Goal: Task Accomplishment & Management: Use online tool/utility

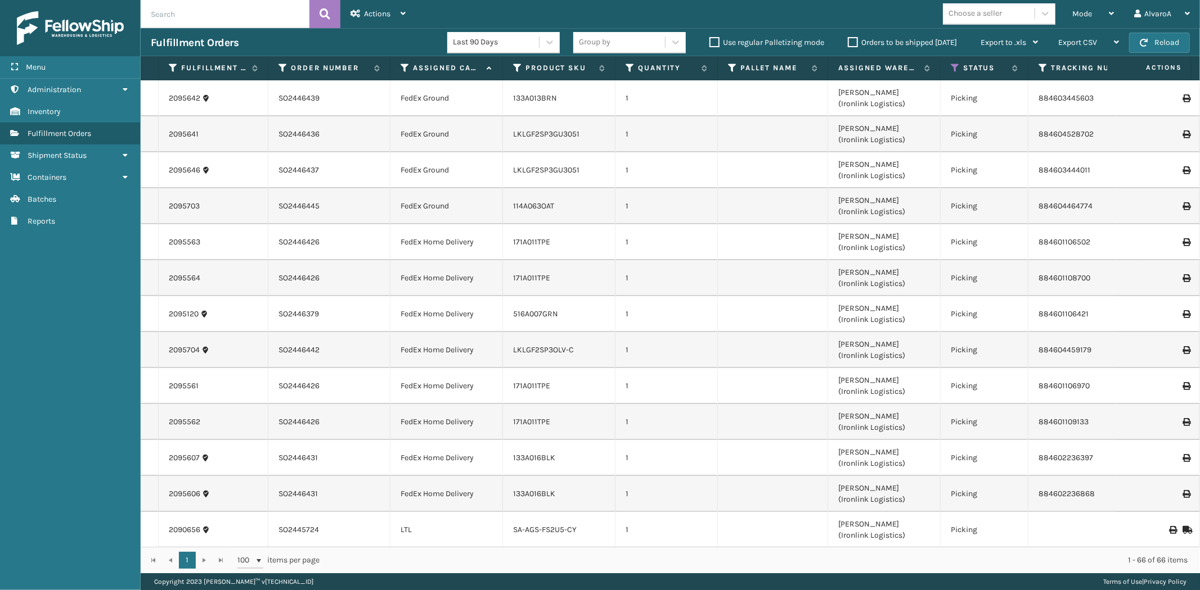
scroll to position [2028, 0]
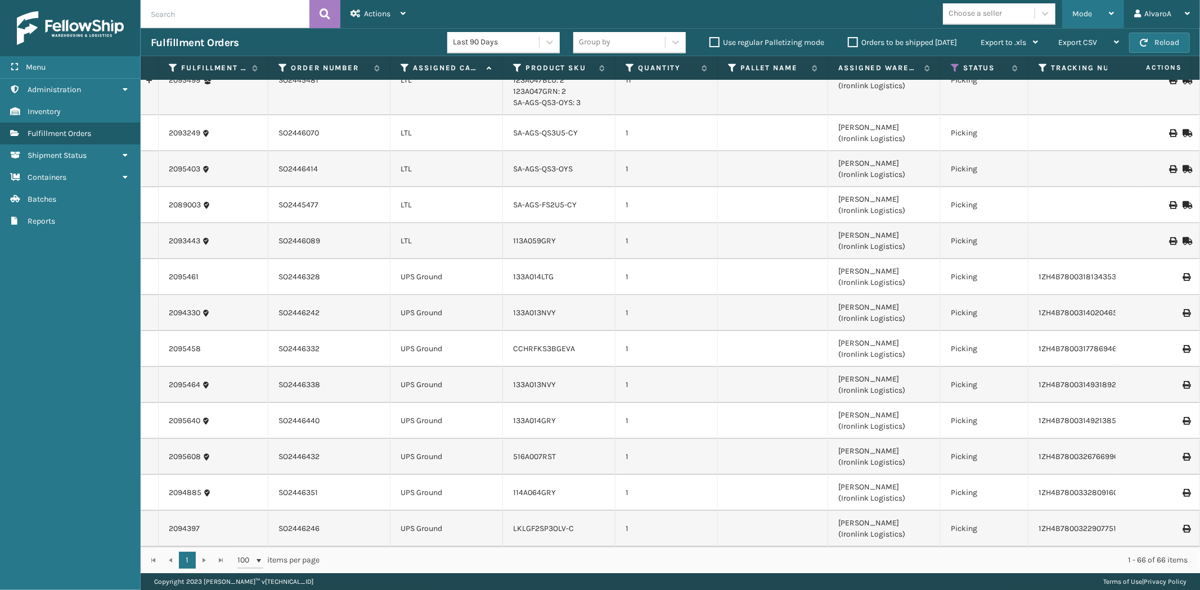
click at [1098, 2] on div "Mode" at bounding box center [1093, 14] width 42 height 28
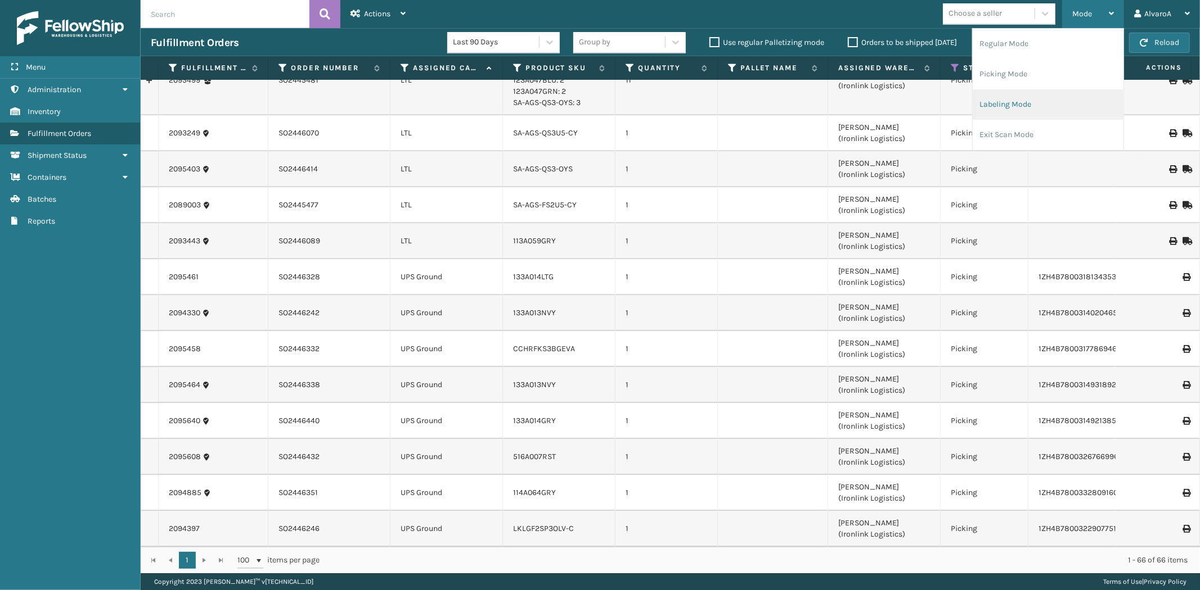
click at [1030, 103] on li "Labeling Mode" at bounding box center [1047, 104] width 151 height 30
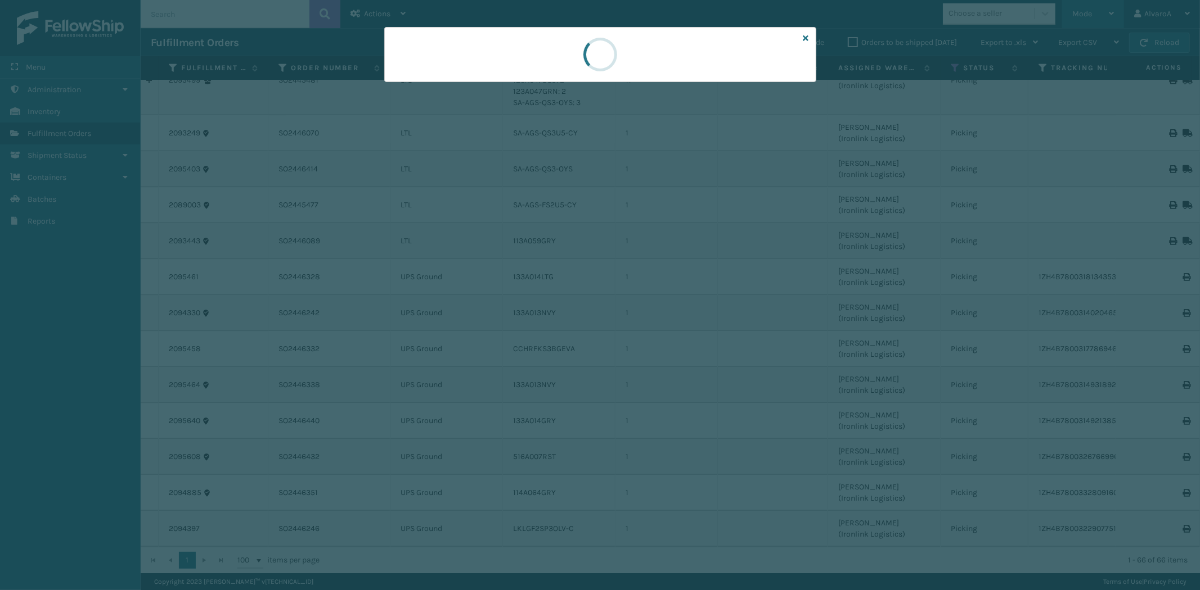
click at [1030, 103] on div at bounding box center [600, 295] width 1200 height 590
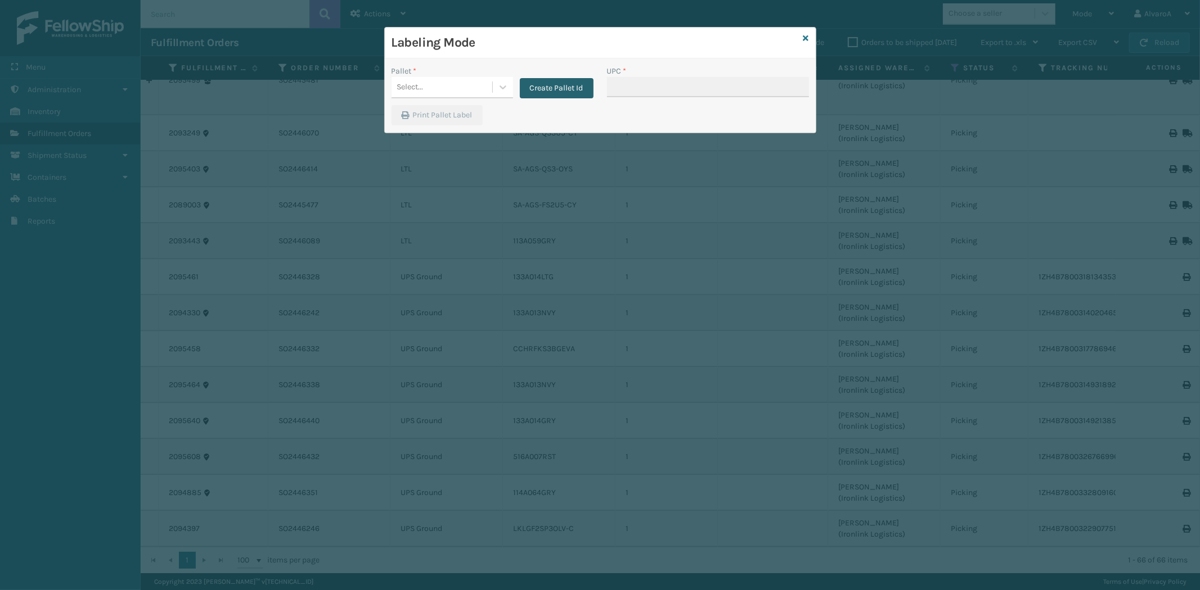
click at [564, 85] on button "Create Pallet Id" at bounding box center [557, 88] width 74 height 20
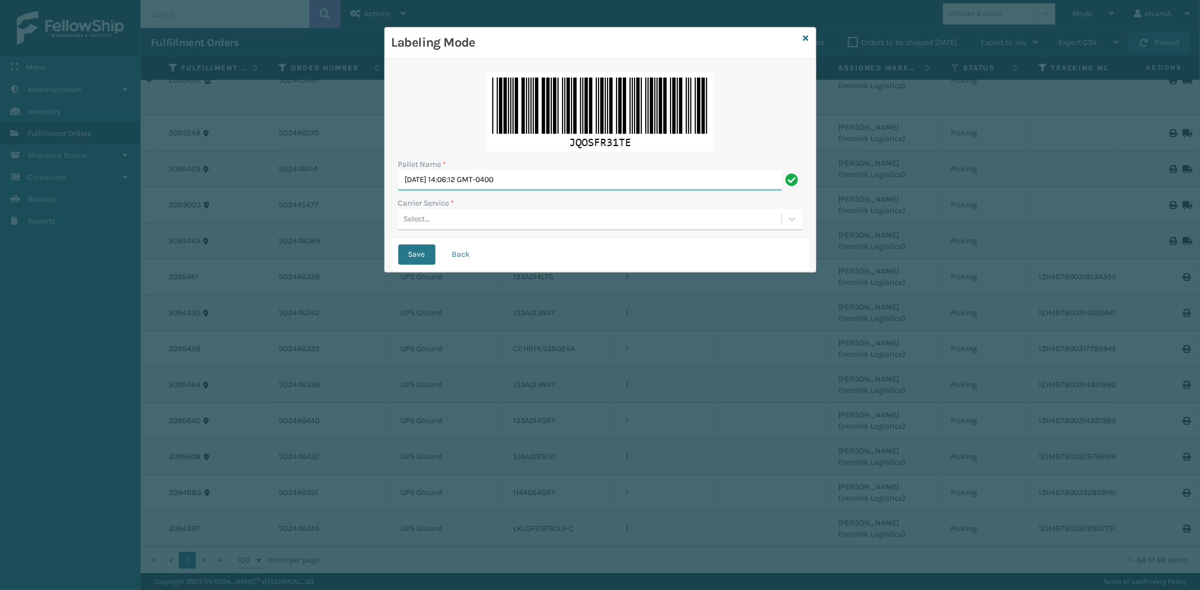
click at [520, 184] on input "[DATE] 14:06:12 GMT-0400" at bounding box center [590, 180] width 384 height 20
click at [520, 186] on input "[DATE] 14:06:12 GMT-0400" at bounding box center [590, 180] width 384 height 20
type input "l"
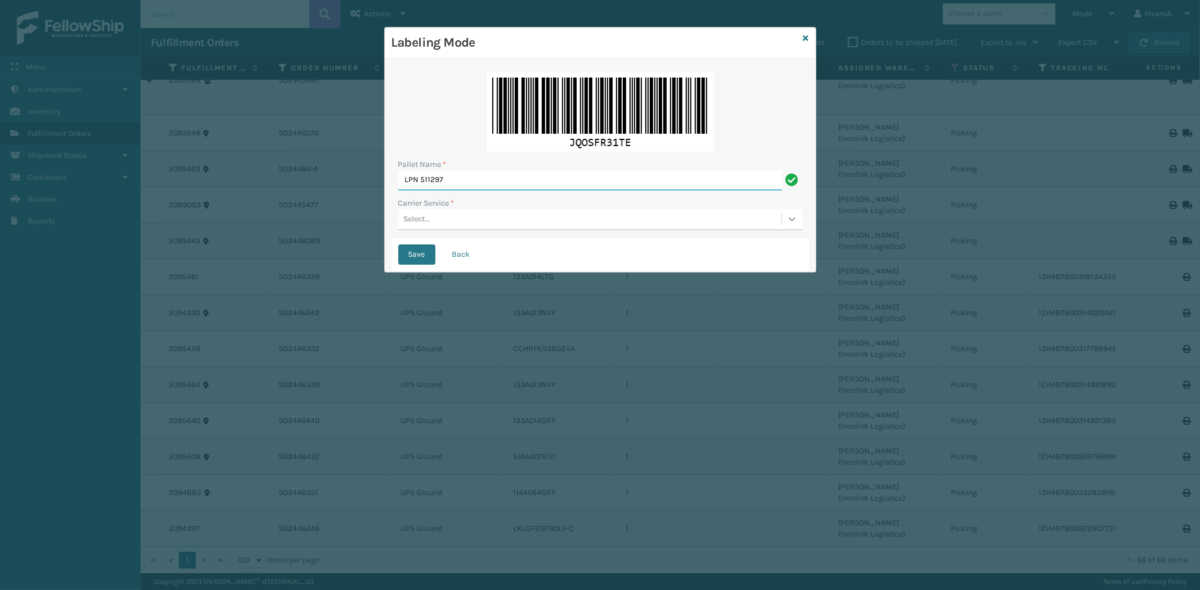
type input "LPN 511297"
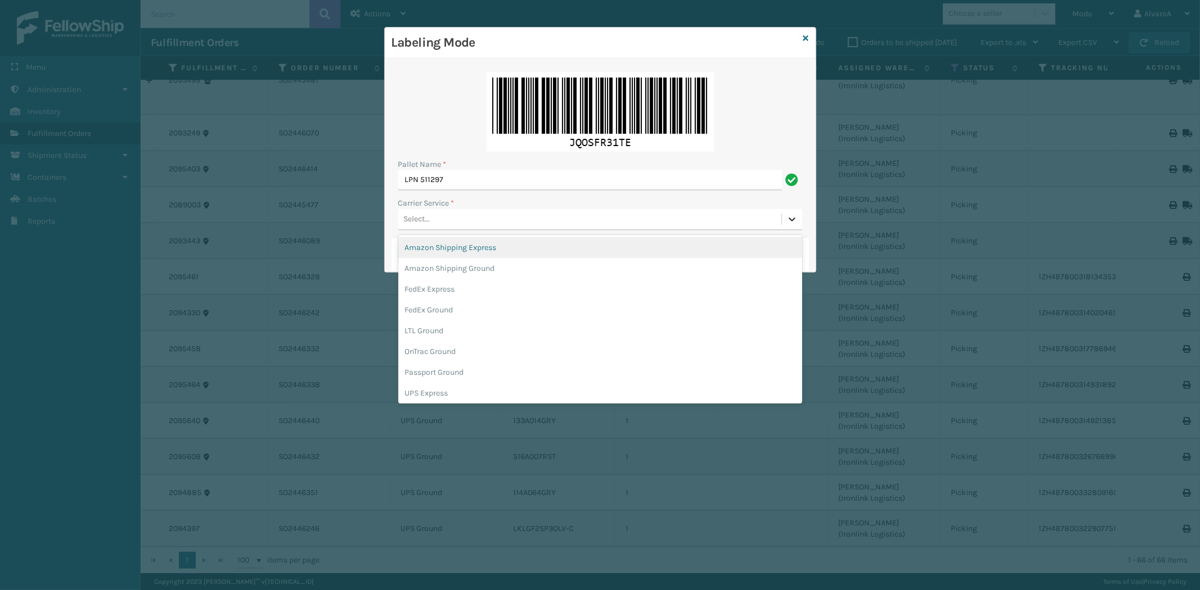
click at [791, 217] on icon at bounding box center [791, 219] width 11 height 11
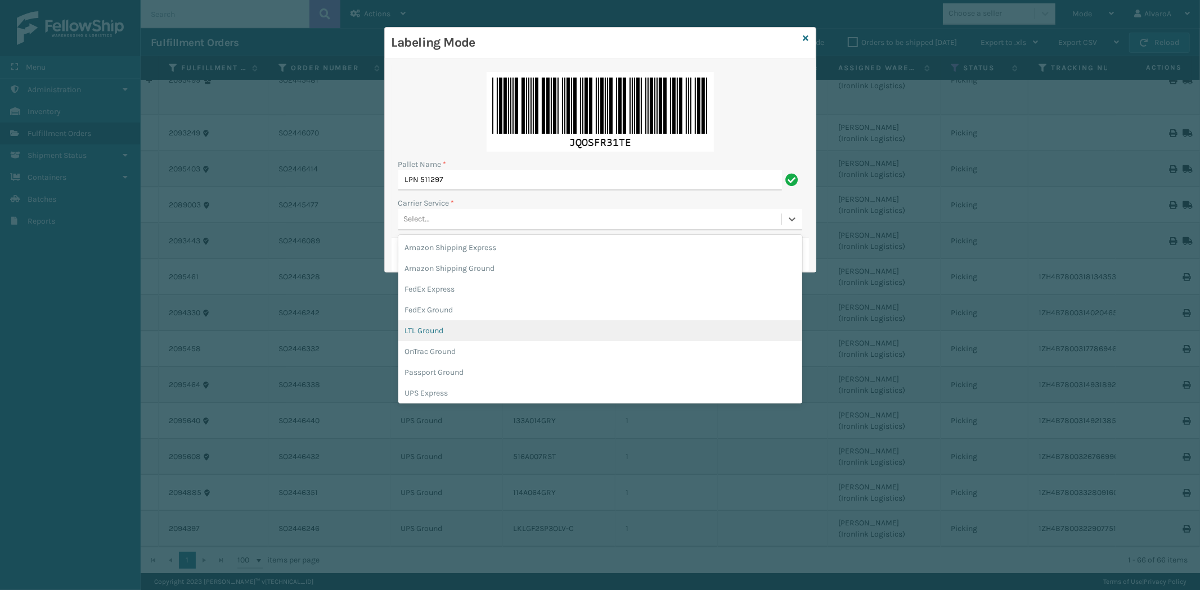
scroll to position [62, 0]
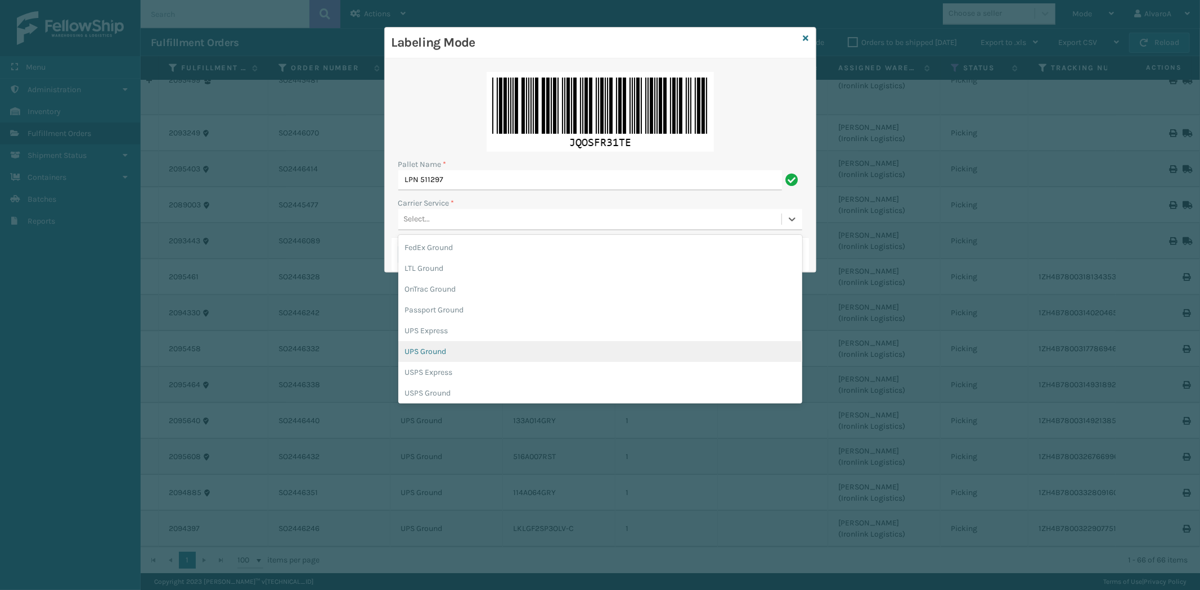
click at [435, 355] on div "UPS Ground" at bounding box center [600, 351] width 404 height 21
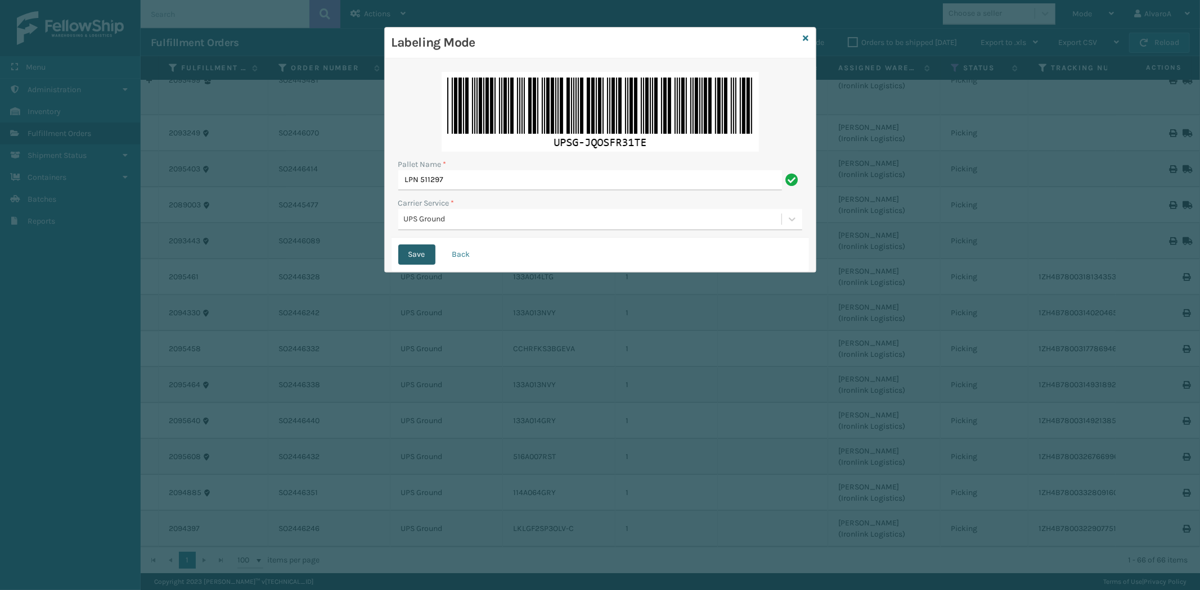
click at [418, 258] on button "Save" at bounding box center [416, 255] width 37 height 20
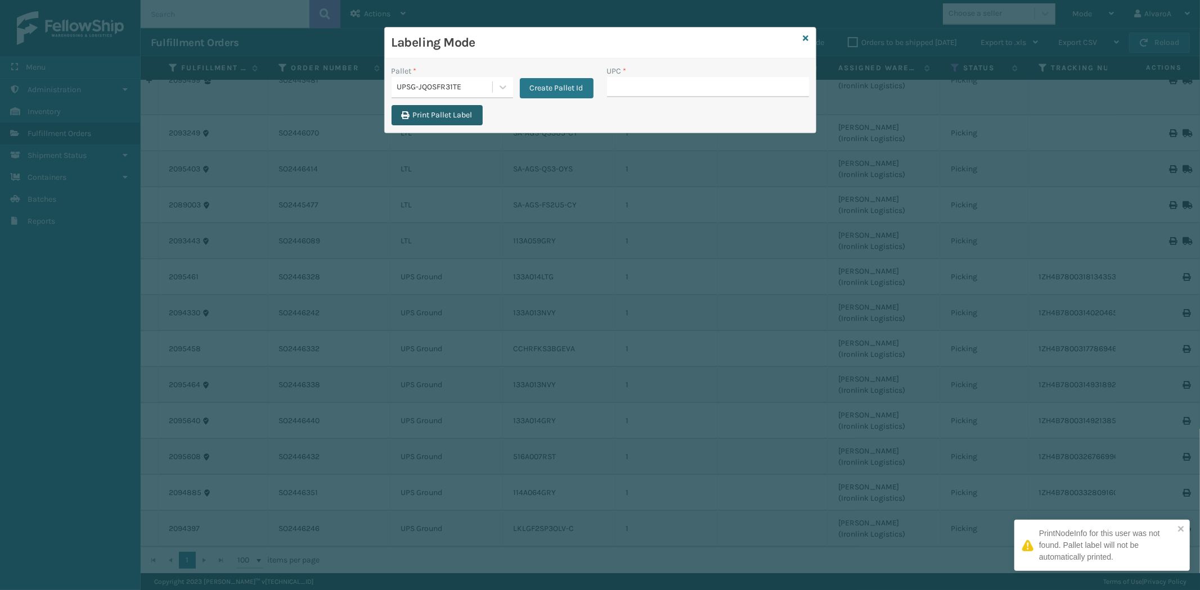
click at [462, 119] on button "Print Pallet Label" at bounding box center [436, 115] width 91 height 20
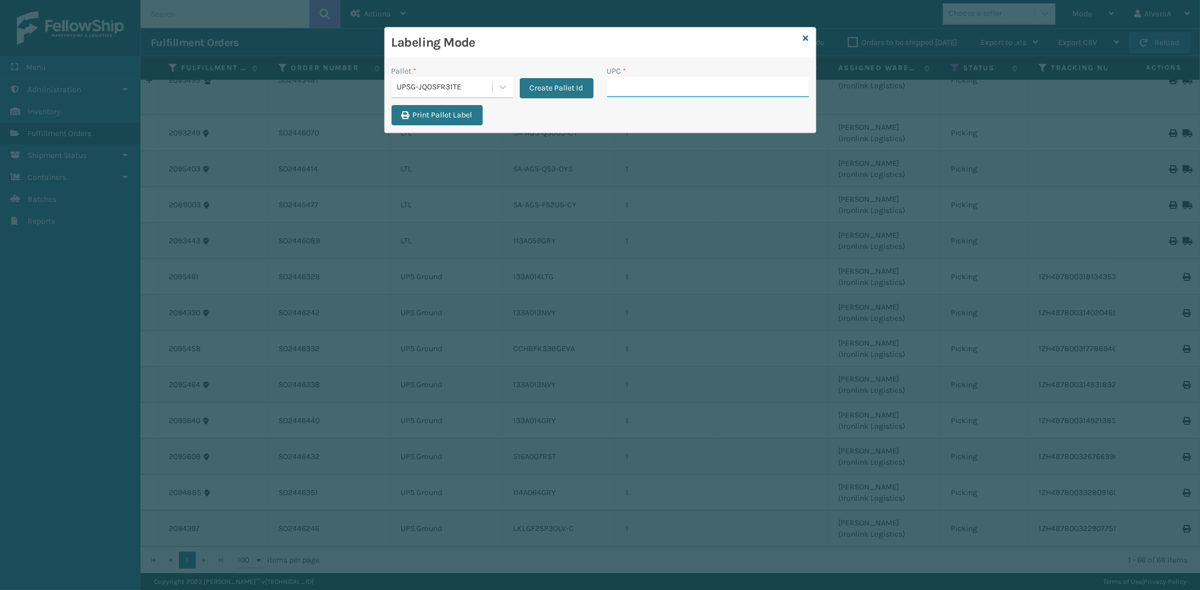
click at [639, 92] on input "UPC *" at bounding box center [708, 87] width 202 height 20
type input "114A064GRY"
type input "133A013NVY"
type input "133A014LTG"
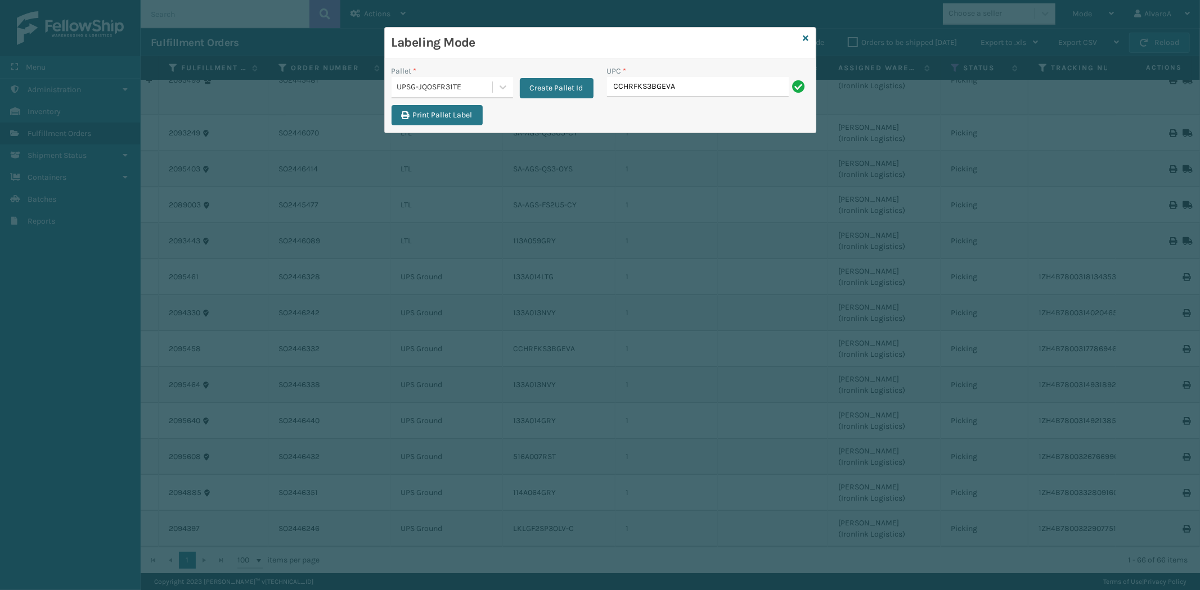
type input "CCHRFKS3BGEVA"
type input "LKLGF2SP3OLV-C"
click at [806, 38] on icon at bounding box center [806, 38] width 6 height 8
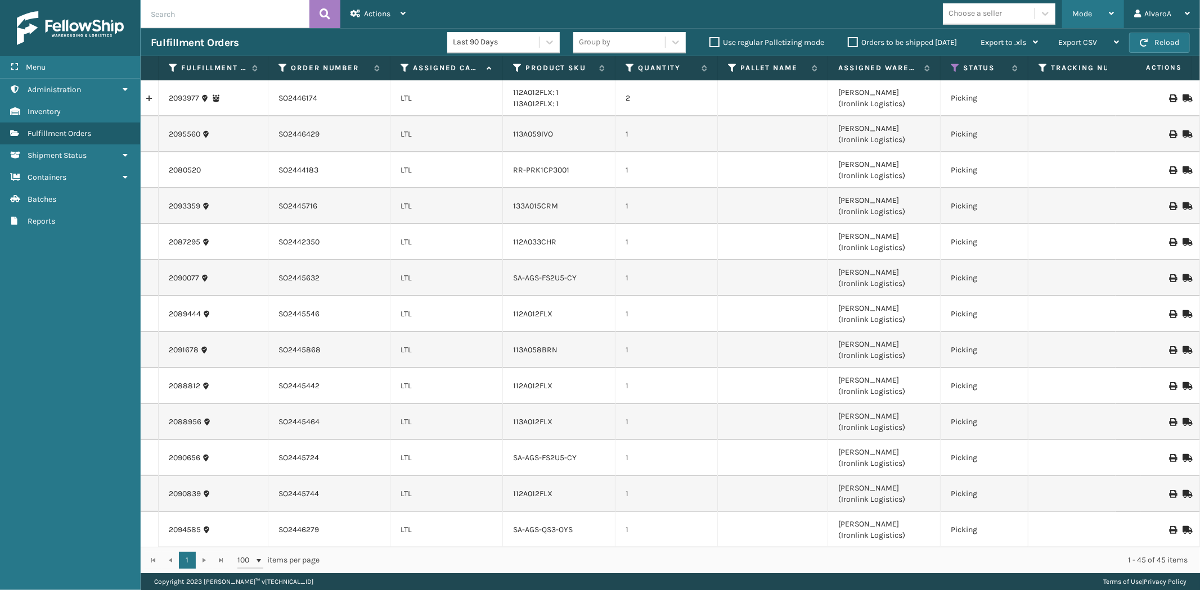
click at [1110, 12] on icon at bounding box center [1110, 14] width 5 height 8
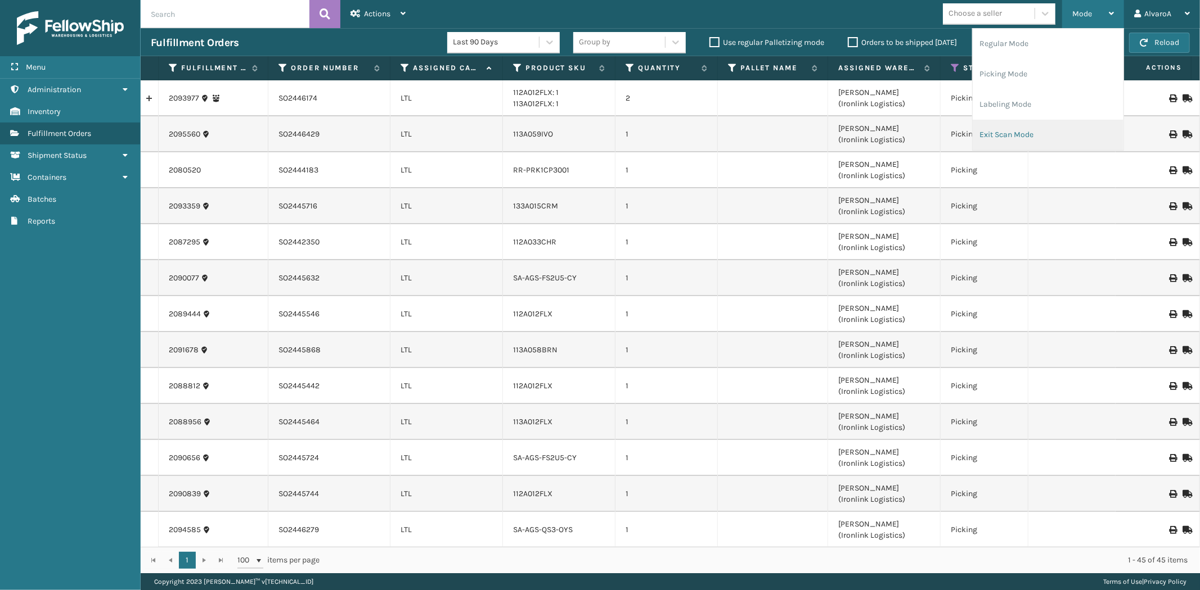
click at [1005, 139] on li "Exit Scan Mode" at bounding box center [1047, 135] width 151 height 30
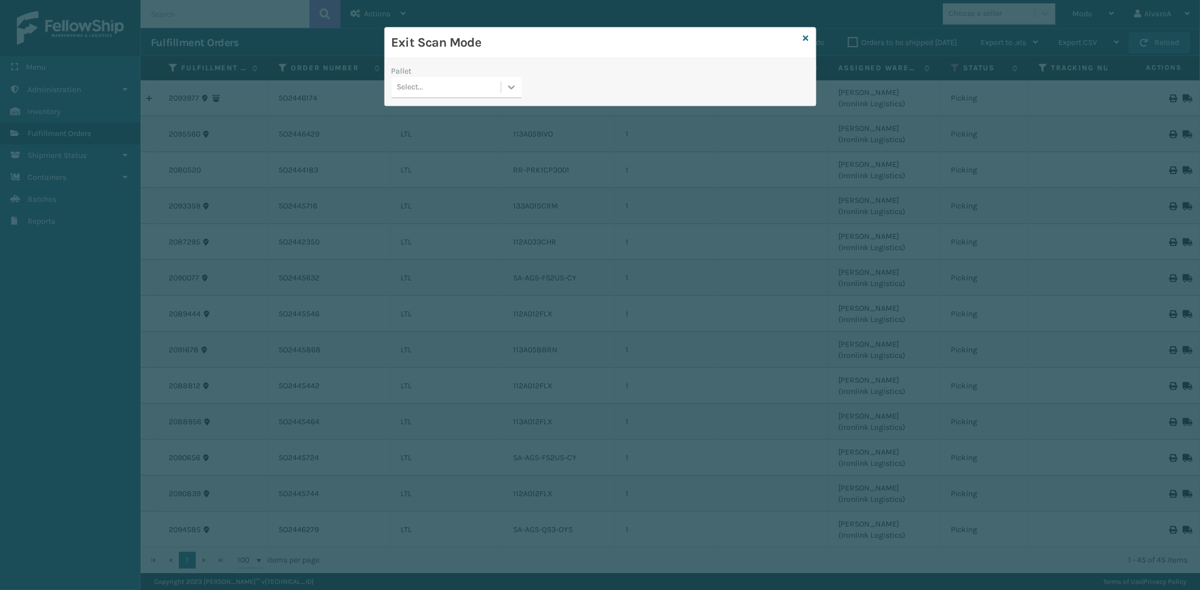
click at [503, 89] on div at bounding box center [511, 87] width 20 height 20
click at [429, 160] on div "UPSG-JQOSFR31TE" at bounding box center [456, 157] width 130 height 21
